Goal: Information Seeking & Learning: Learn about a topic

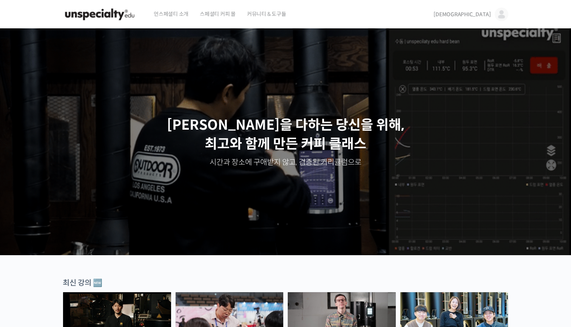
click at [492, 8] on link "[DEMOGRAPHIC_DATA]" at bounding box center [470, 14] width 75 height 29
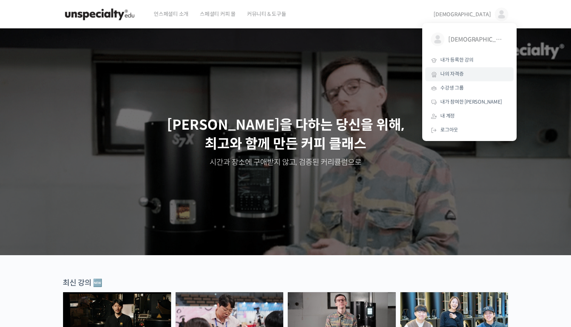
click at [450, 75] on span "나의 자격증" at bounding box center [451, 74] width 23 height 6
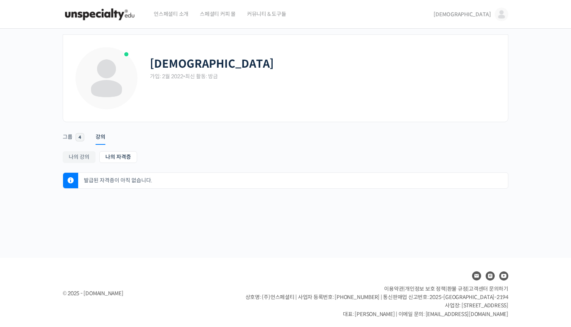
click at [490, 14] on span "[DEMOGRAPHIC_DATA]" at bounding box center [461, 14] width 57 height 7
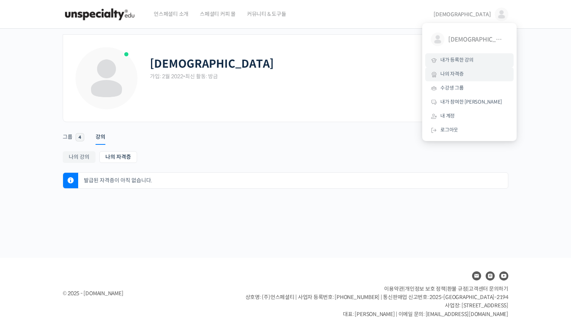
click at [472, 59] on span "내가 등록한 강의" at bounding box center [456, 60] width 33 height 6
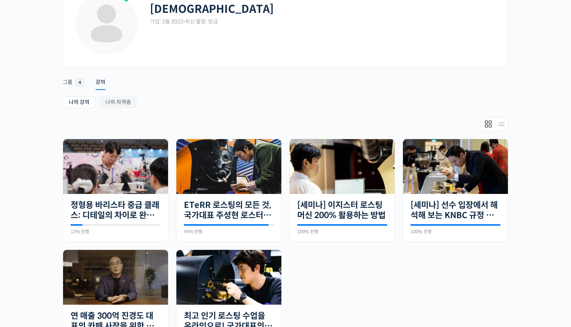
scroll to position [116, 0]
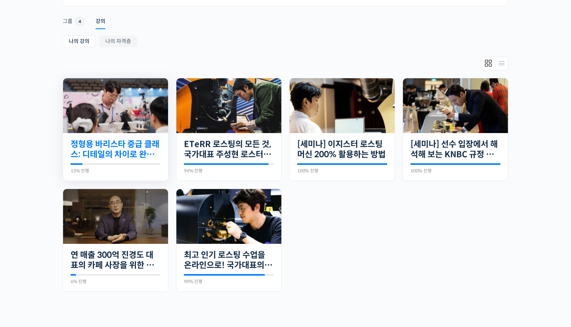
click at [154, 146] on link "정형용 바리스타 중급 클래스: 디테일의 차이로 완성하는 브루잉 레시피" at bounding box center [116, 149] width 90 height 21
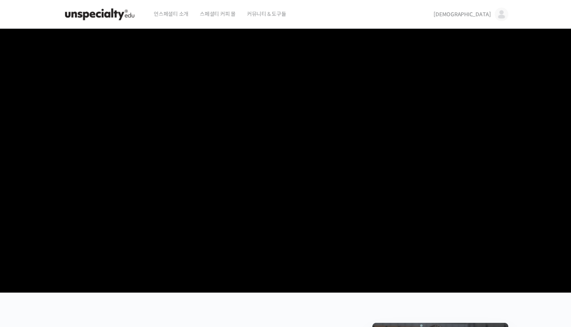
click at [268, 189] on video at bounding box center [285, 159] width 445 height 261
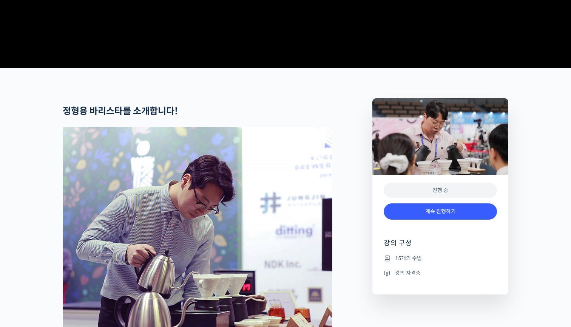
scroll to position [362, 0]
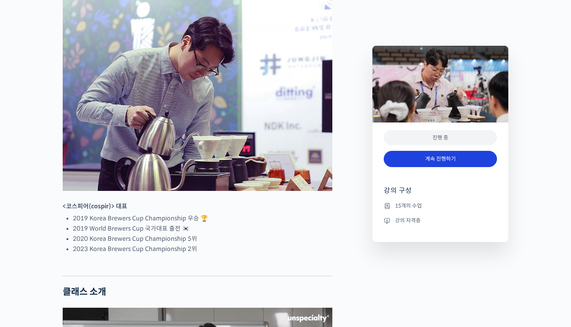
click at [408, 161] on link "계속 진행하기" at bounding box center [440, 159] width 113 height 16
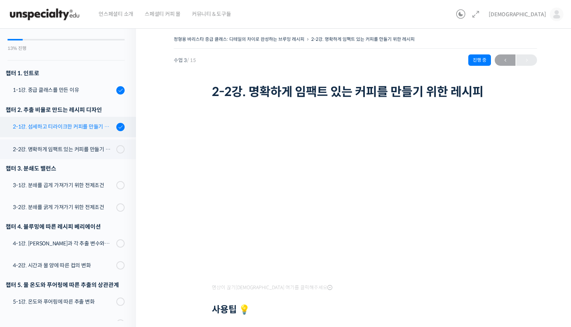
scroll to position [89, 0]
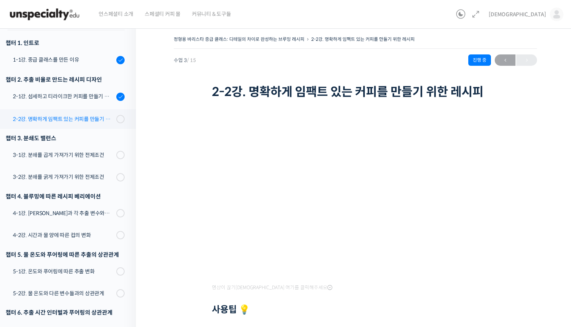
click at [78, 118] on div "2-2강. 명확하게 임팩트 있는 커피를 만들기 위한 레시피" at bounding box center [63, 119] width 101 height 8
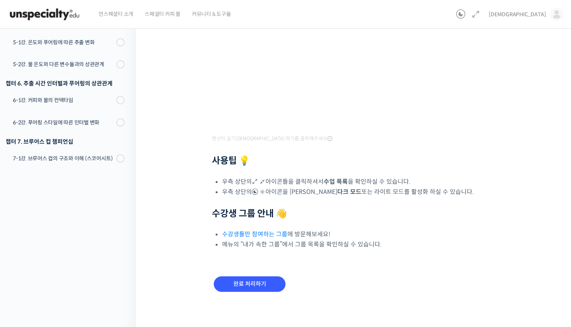
scroll to position [148, 0]
click at [270, 280] on input "완료 처리하기" at bounding box center [250, 283] width 72 height 15
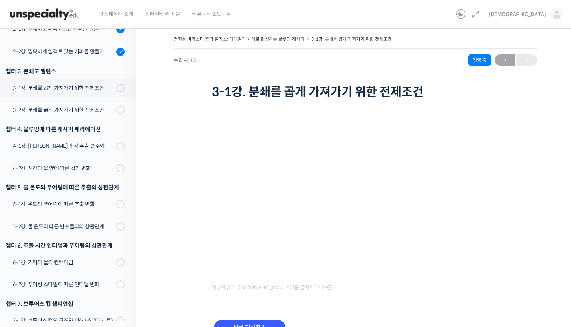
scroll to position [128, 0]
